Goal: Task Accomplishment & Management: Manage account settings

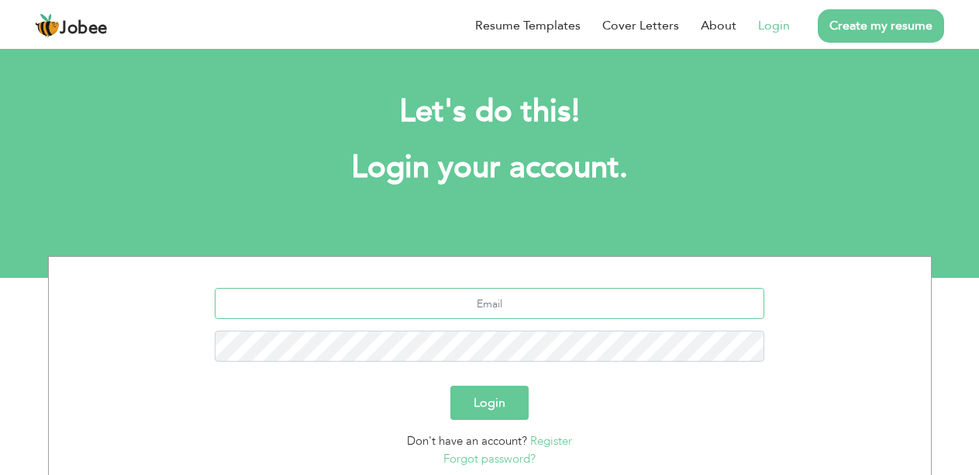
click at [316, 292] on input "text" at bounding box center [490, 303] width 550 height 31
type input "nomankhan.22344@gmail.com"
click at [451, 385] on button "Login" at bounding box center [490, 402] width 78 height 34
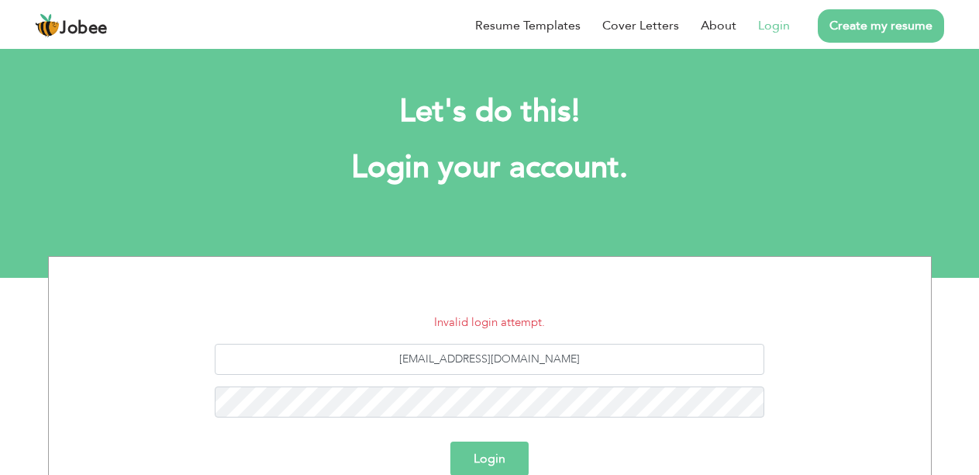
click at [505, 453] on button "Login" at bounding box center [490, 458] width 78 height 34
click at [451, 441] on button "Login" at bounding box center [490, 458] width 78 height 34
